Goal: Information Seeking & Learning: Understand process/instructions

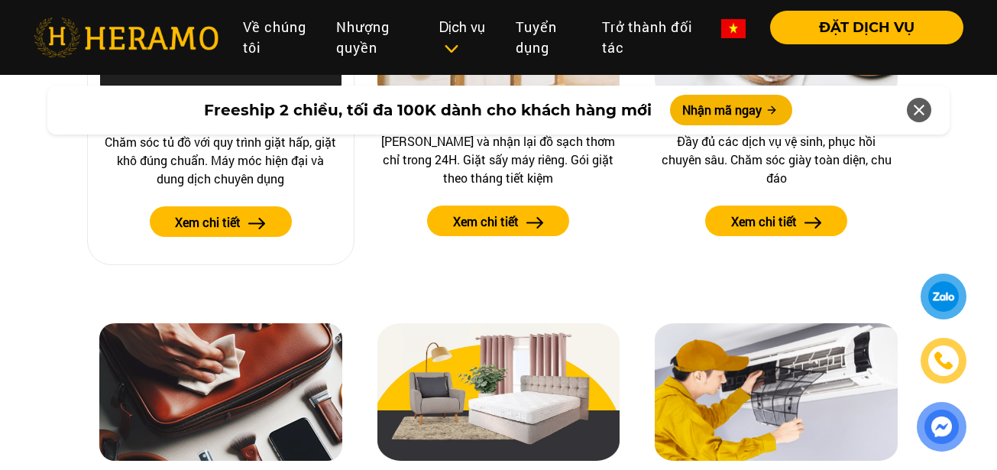
scroll to position [1621, 0]
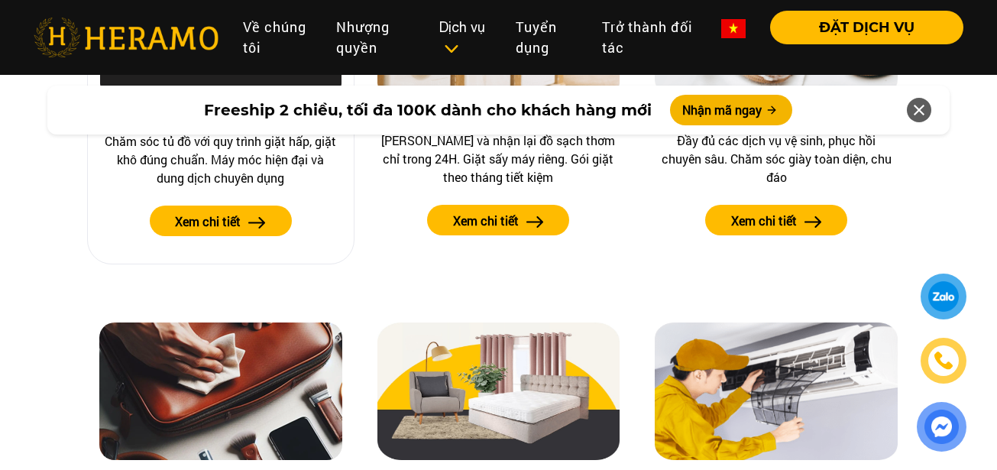
click at [263, 218] on img at bounding box center [257, 222] width 18 height 11
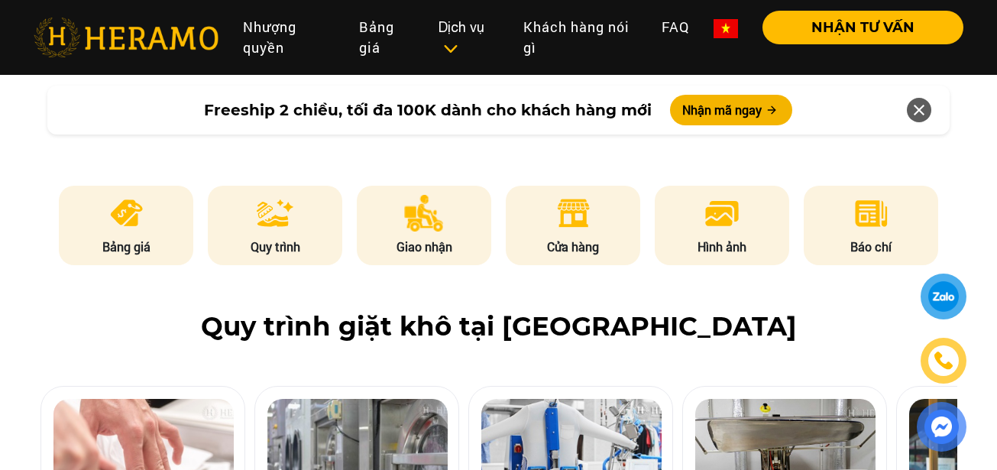
scroll to position [734, 0]
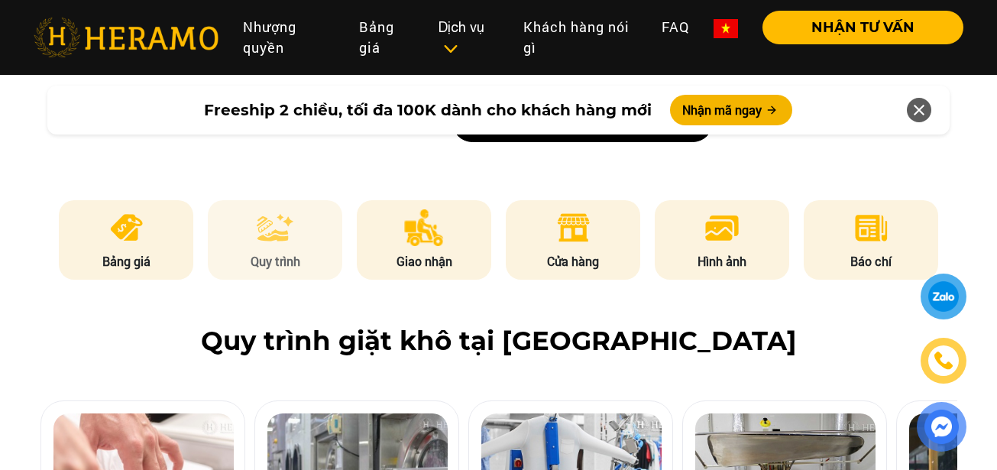
click at [270, 252] on p "Quy trình" at bounding box center [275, 261] width 134 height 18
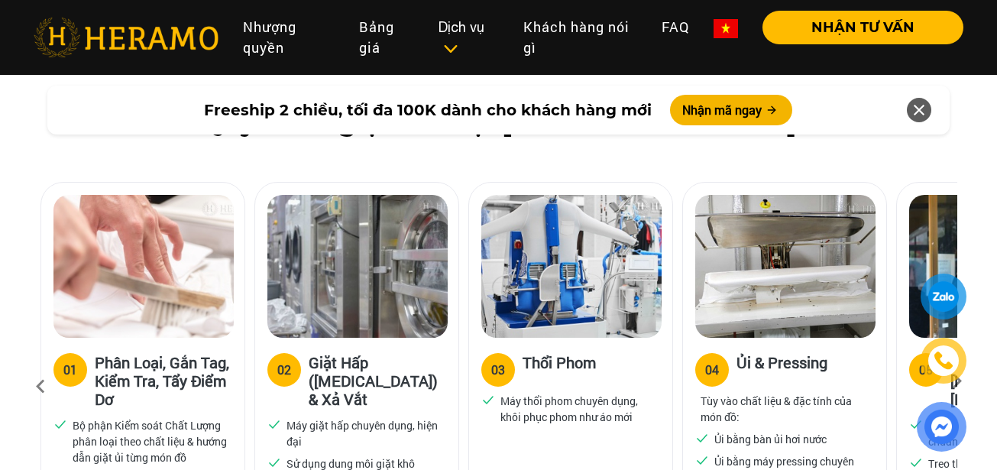
scroll to position [961, 0]
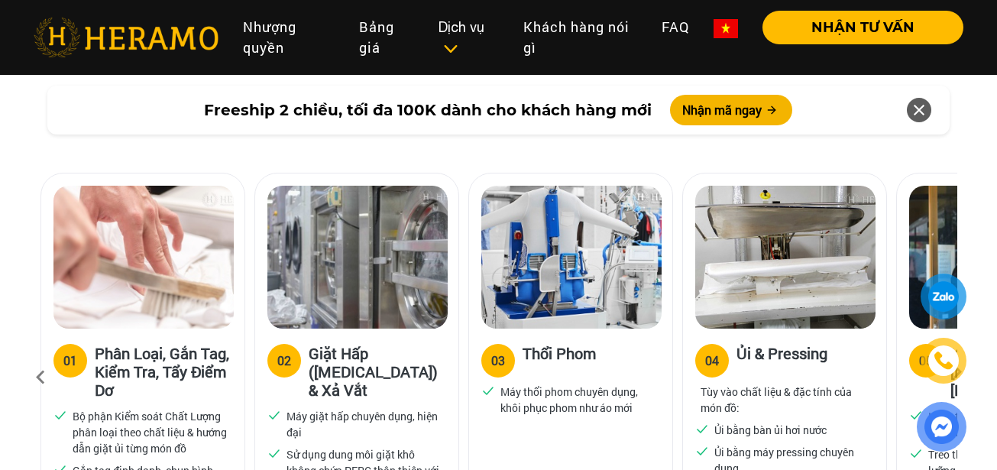
click at [919, 105] on icon at bounding box center [919, 110] width 18 height 28
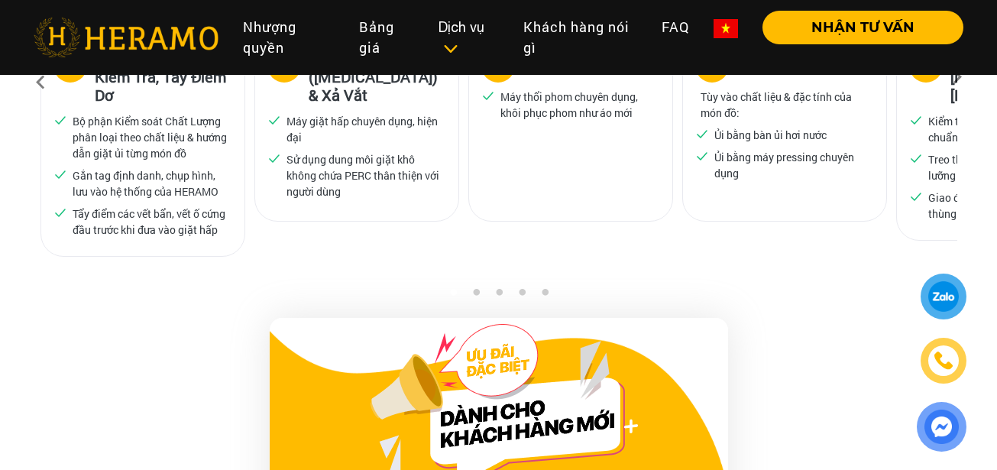
scroll to position [1065, 0]
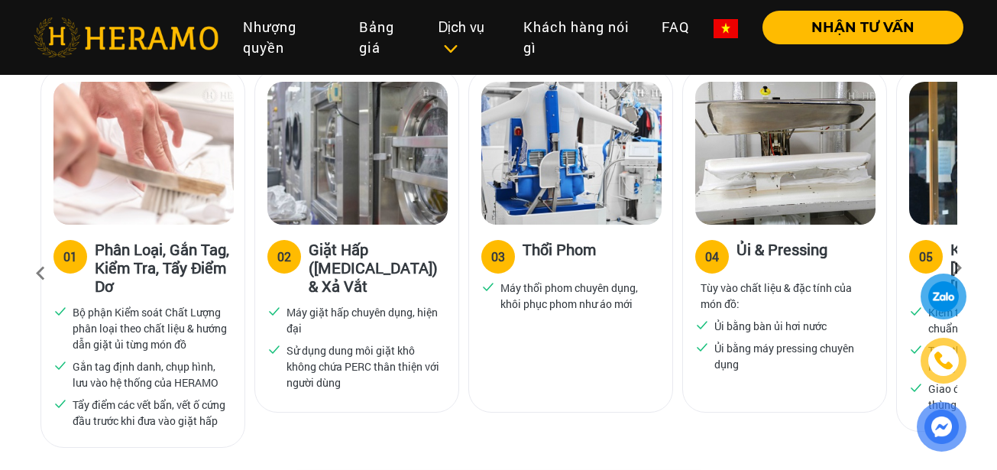
click at [958, 268] on icon at bounding box center [958, 273] width 28 height 10
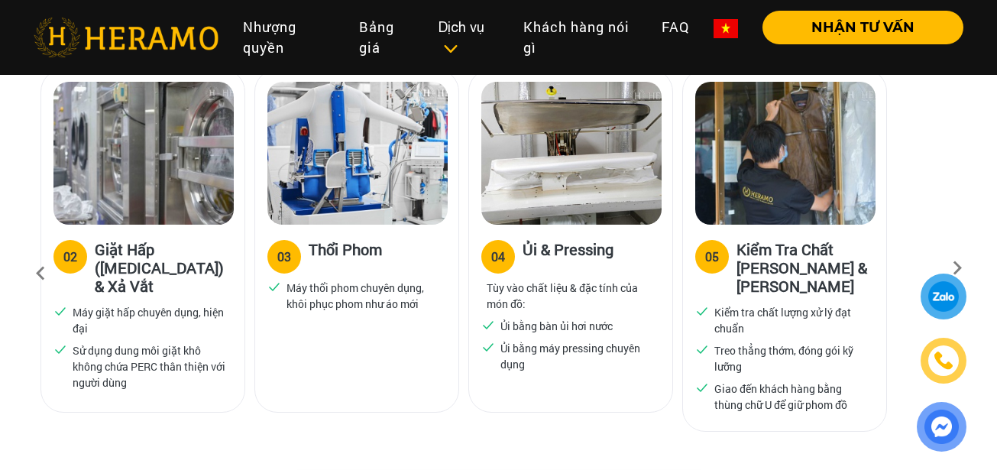
click at [958, 268] on icon at bounding box center [958, 273] width 28 height 10
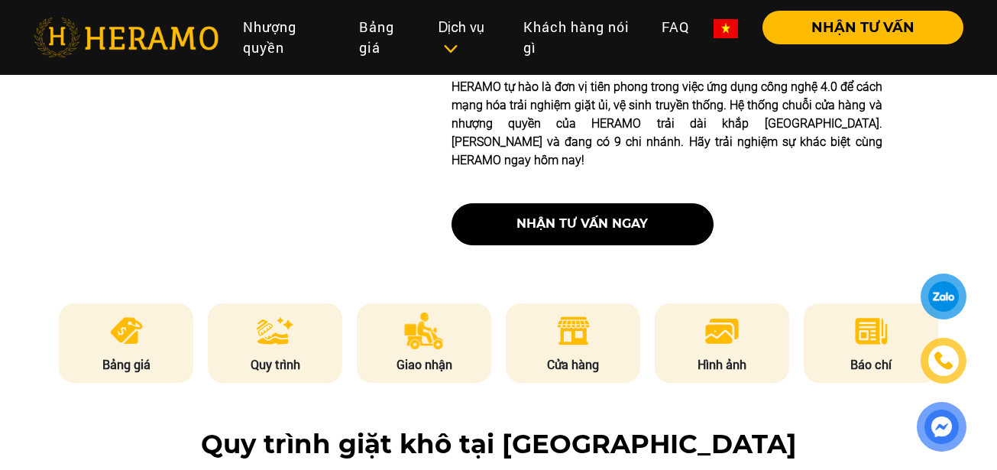
scroll to position [612, 0]
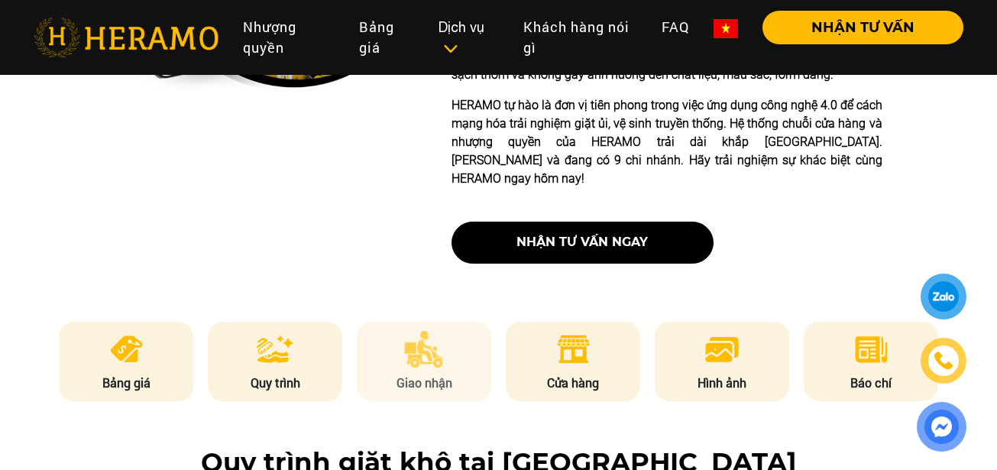
click at [435, 331] on img at bounding box center [424, 349] width 40 height 37
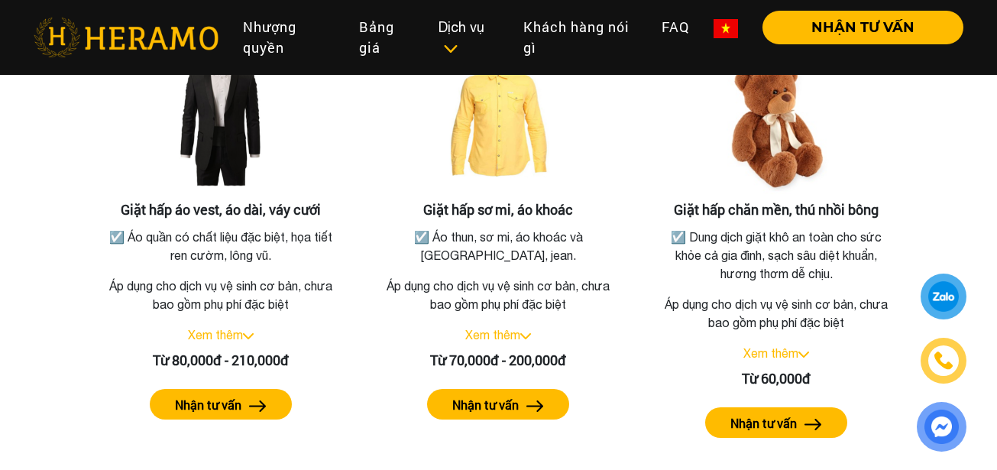
scroll to position [2885, 0]
click at [239, 328] on link "Xem thêm" at bounding box center [215, 335] width 55 height 14
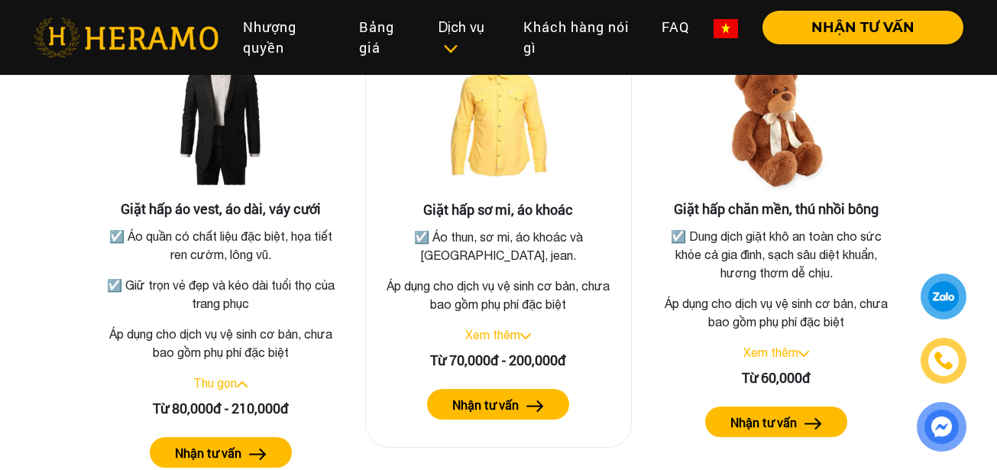
click at [493, 328] on link "Xem thêm" at bounding box center [492, 335] width 55 height 14
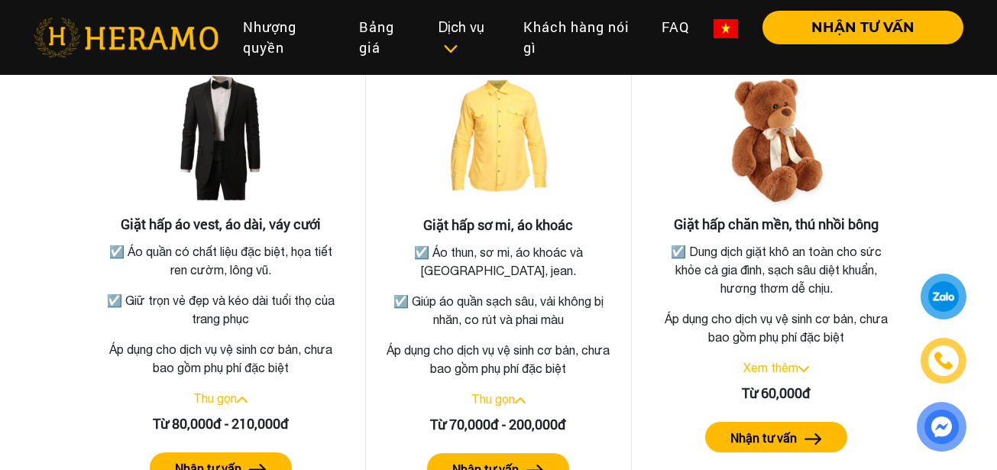
scroll to position [2864, 0]
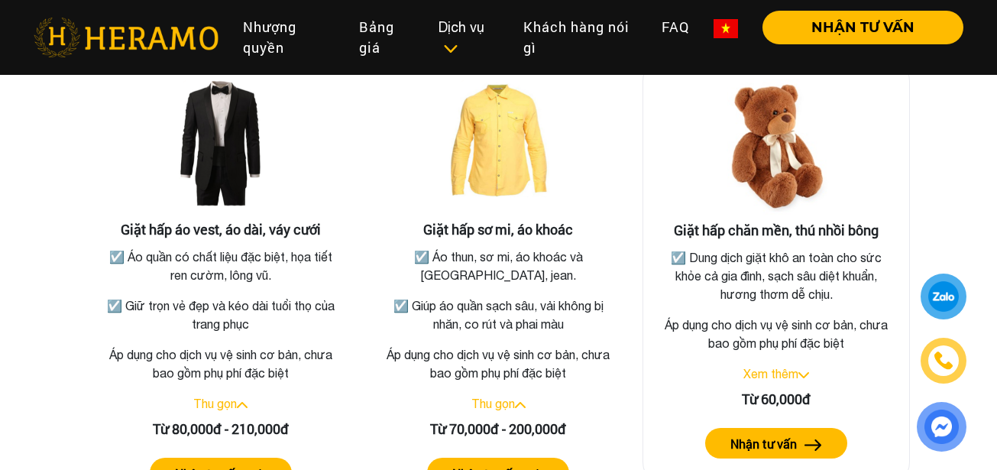
click at [789, 367] on link "Xem thêm" at bounding box center [770, 374] width 55 height 14
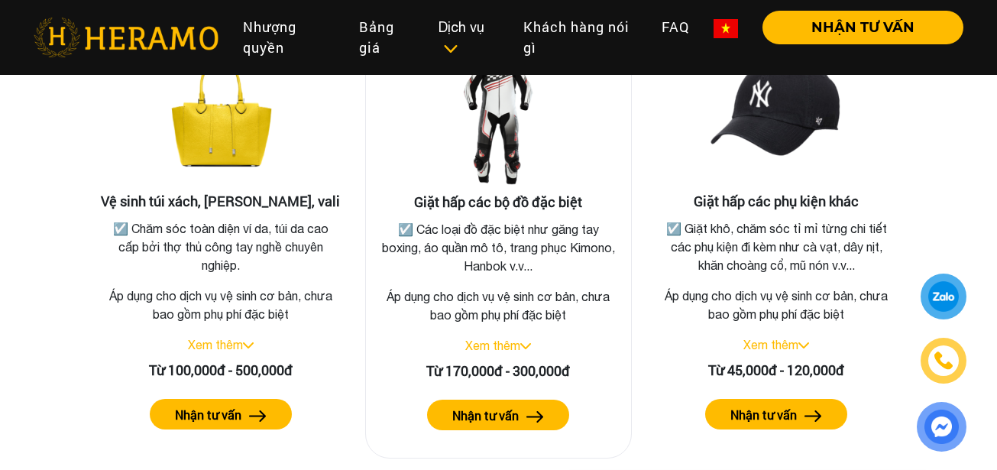
scroll to position [3396, 0]
